Goal: Task Accomplishment & Management: Manage account settings

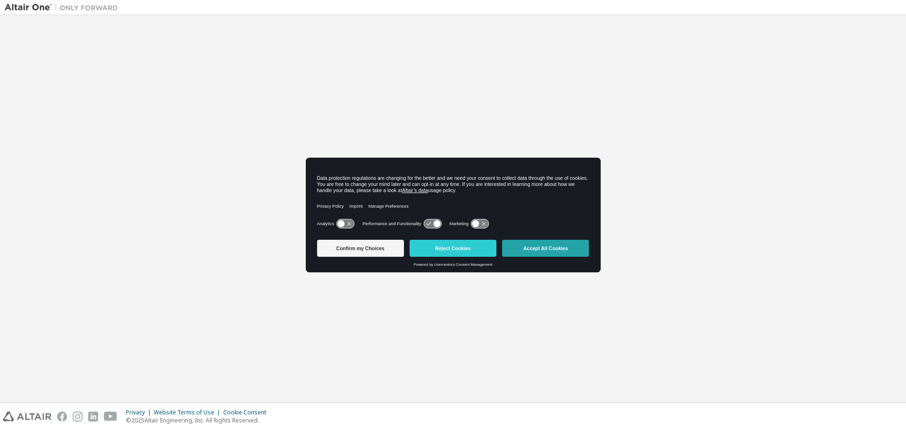
click at [527, 248] on button "Accept All Cookies" at bounding box center [545, 248] width 87 height 17
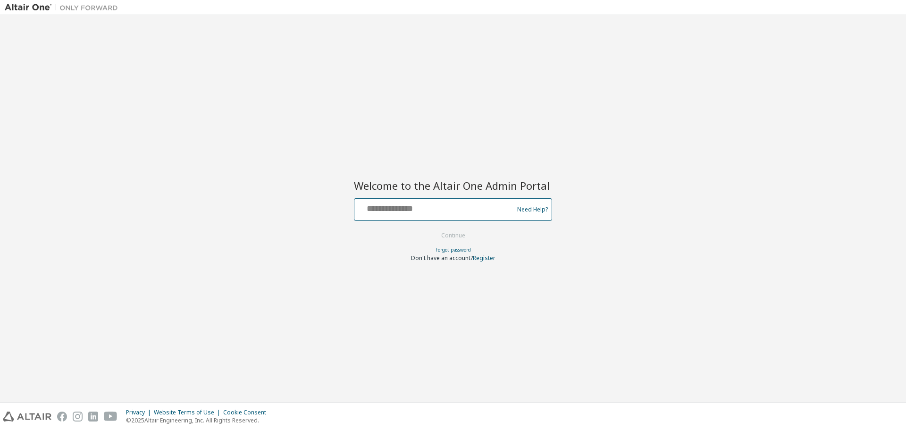
click at [395, 209] on input "text" at bounding box center [435, 208] width 154 height 14
type input "**********"
click at [431, 228] on button "Continue" at bounding box center [453, 235] width 44 height 14
click at [433, 202] on input "text" at bounding box center [435, 208] width 154 height 14
type input "**********"
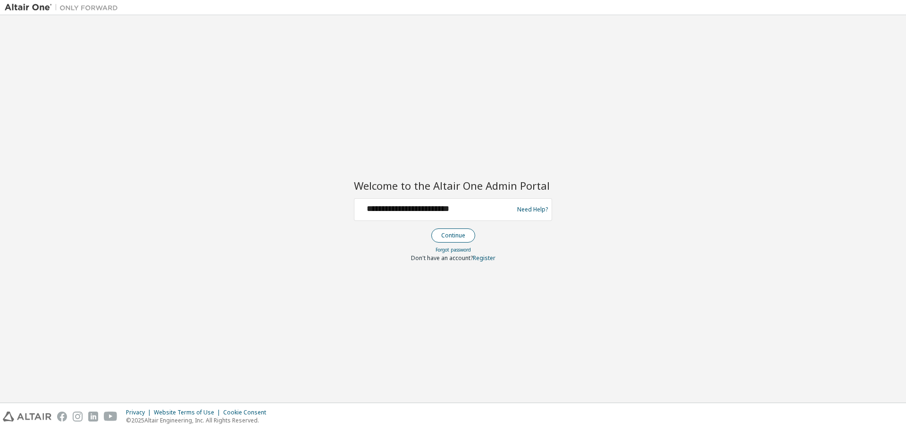
click at [442, 239] on button "Continue" at bounding box center [453, 235] width 44 height 14
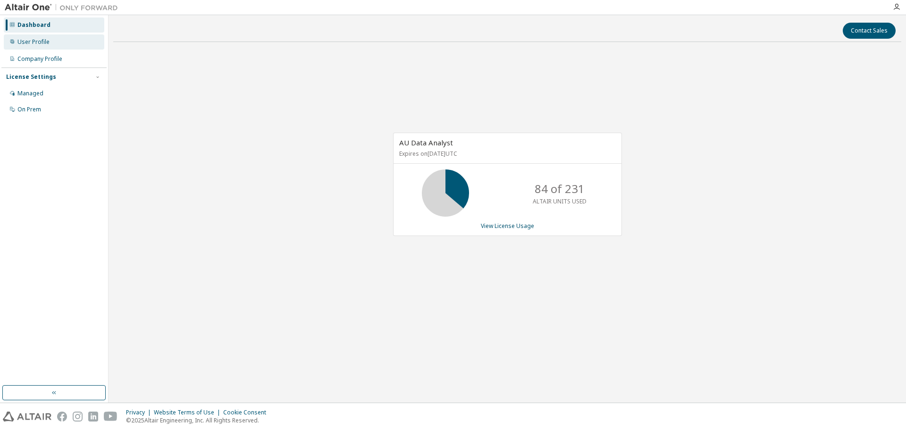
click at [66, 35] on div "User Profile" at bounding box center [54, 41] width 101 height 15
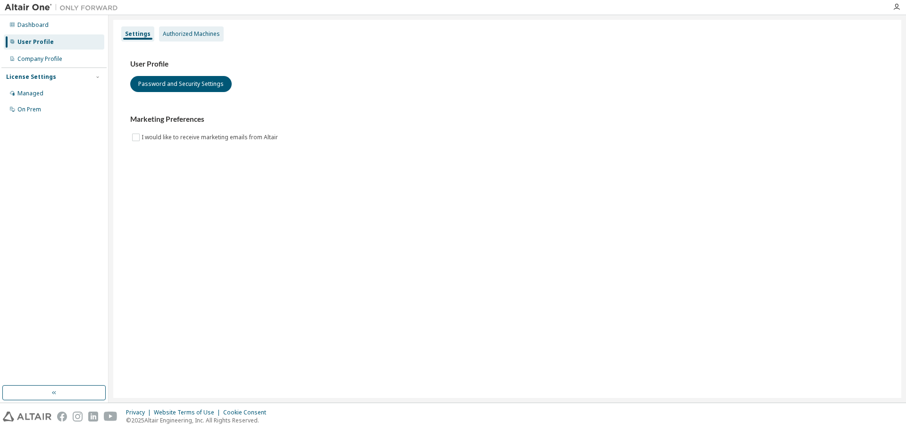
click at [207, 29] on div "Authorized Machines" at bounding box center [191, 33] width 65 height 15
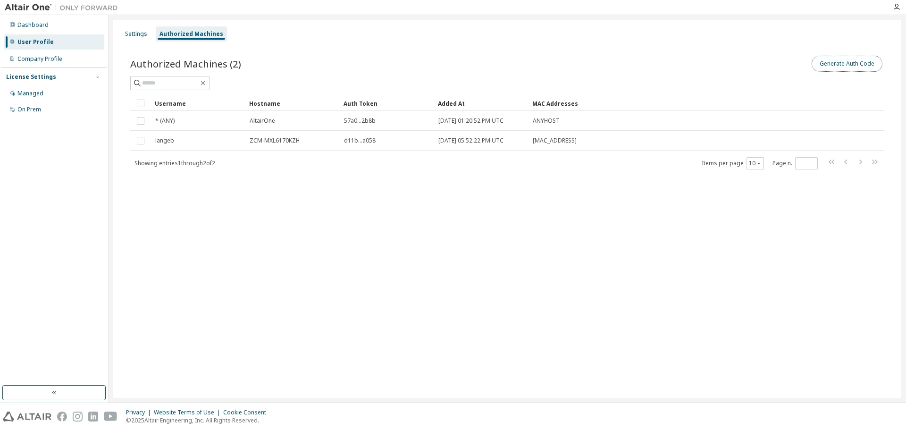
click at [830, 65] on button "Generate Auth Code" at bounding box center [847, 64] width 71 height 16
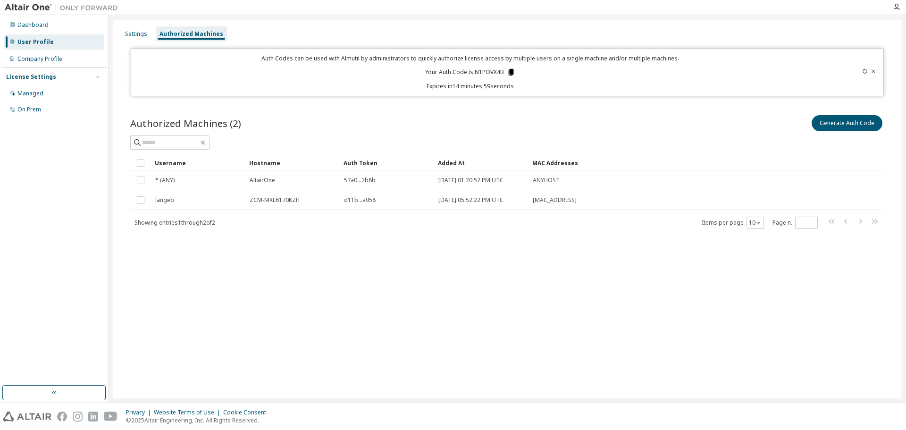
click at [511, 74] on icon at bounding box center [511, 72] width 5 height 7
